Goal: Check status

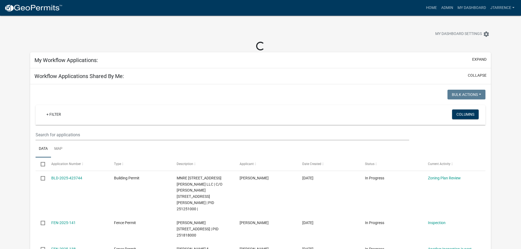
select select "3: 100"
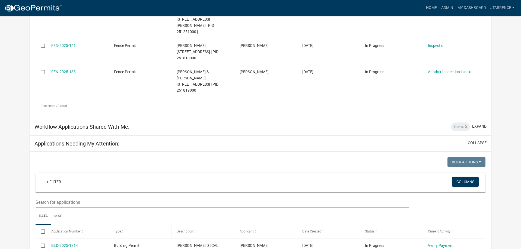
scroll to position [194, 0]
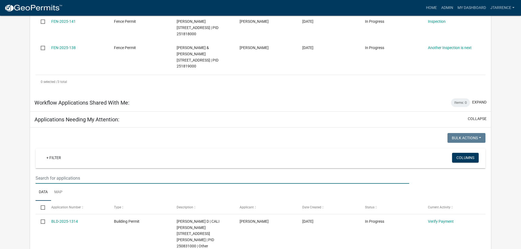
click at [102, 173] on input "text" at bounding box center [222, 178] width 373 height 11
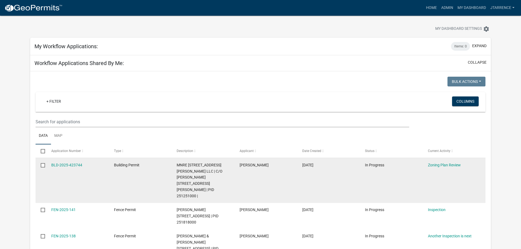
scroll to position [0, 0]
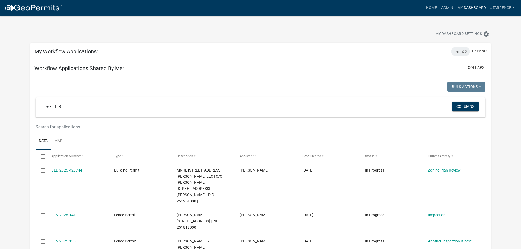
type input "34"
click at [469, 7] on link "My Dashboard" at bounding box center [471, 8] width 33 height 10
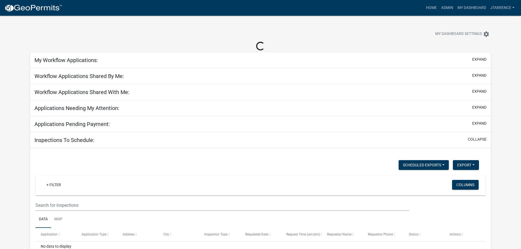
scroll to position [16, 0]
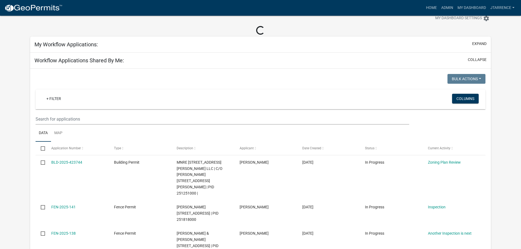
select select "3: 100"
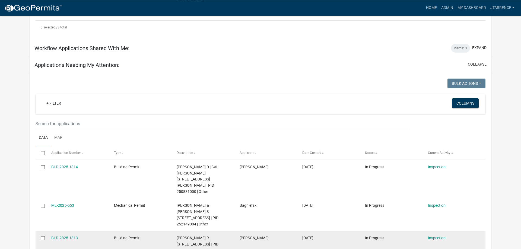
scroll to position [237, 0]
